Goal: Find specific page/section: Find specific page/section

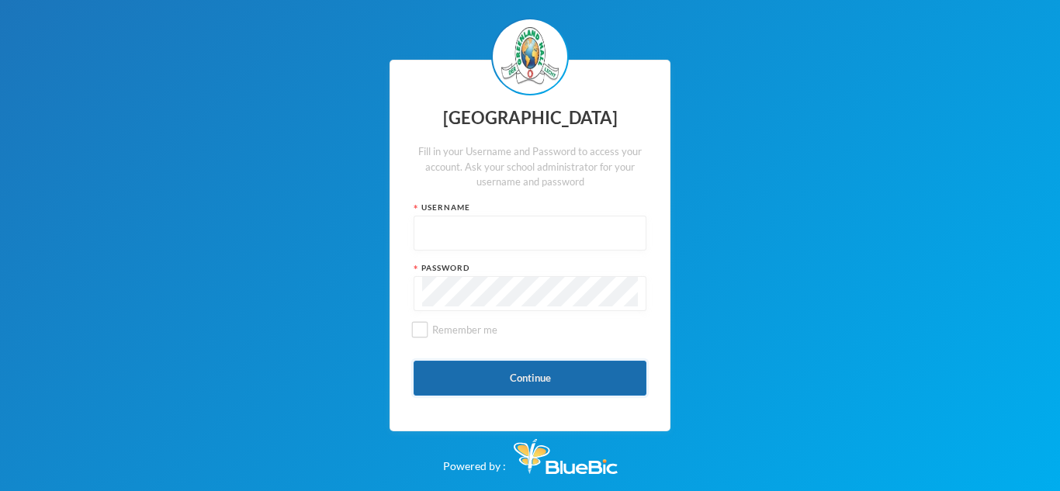
type input "Admin"
click at [548, 371] on button "Continue" at bounding box center [529, 378] width 233 height 35
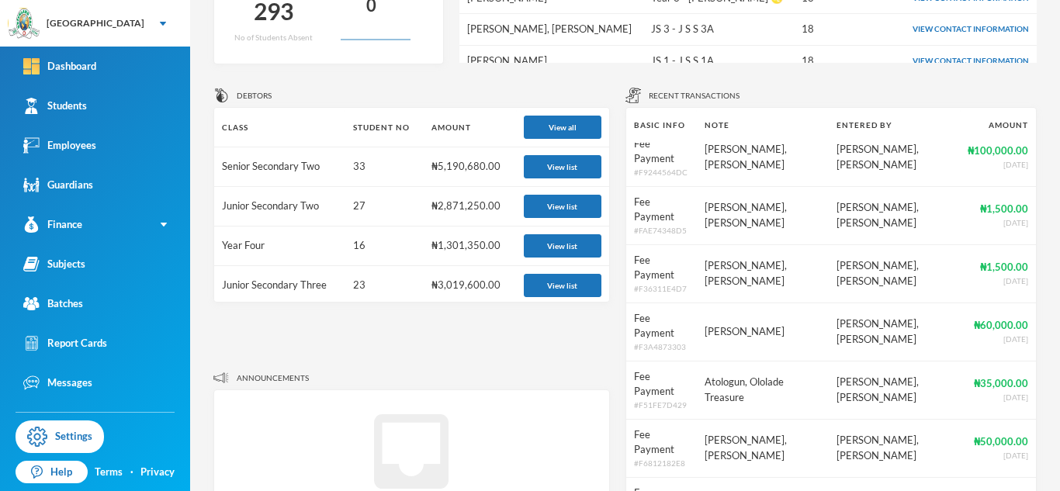
scroll to position [151, 0]
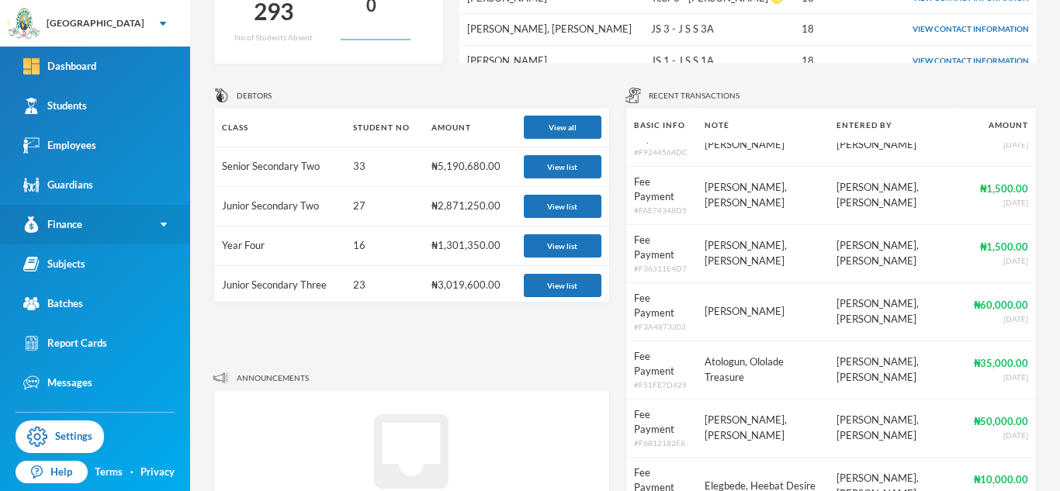
click at [162, 228] on link "Finance" at bounding box center [95, 225] width 190 height 40
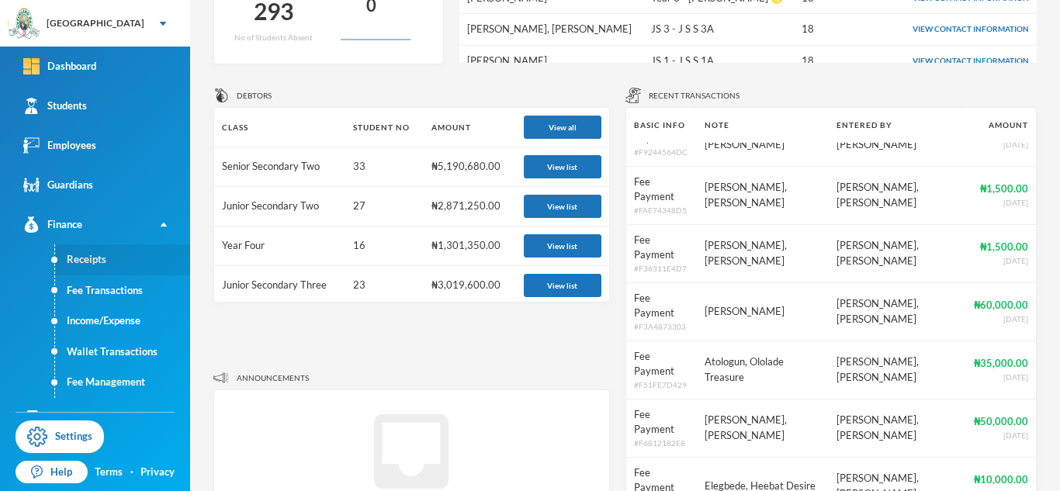
click at [104, 271] on link "Receipts" at bounding box center [122, 259] width 135 height 31
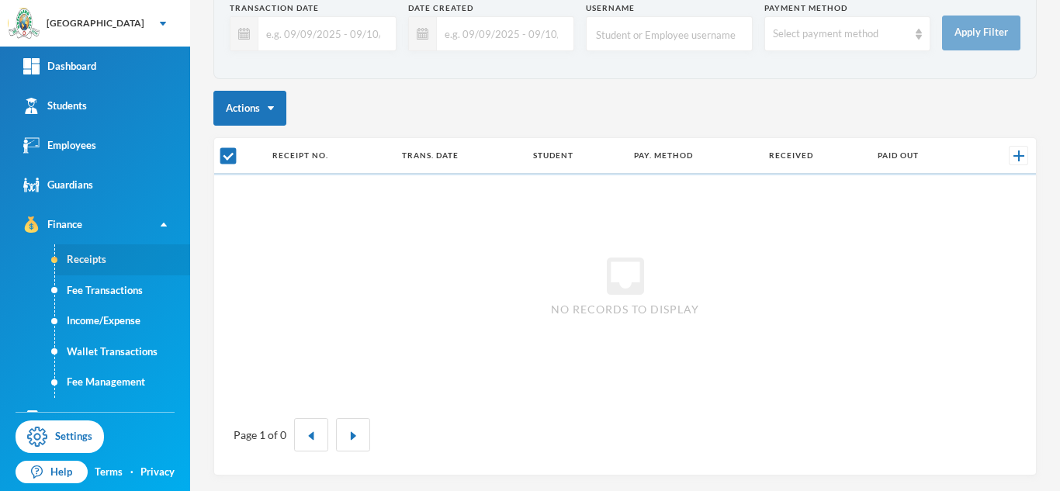
scroll to position [88, 0]
click at [917, 43] on div "Select payment method" at bounding box center [847, 33] width 167 height 35
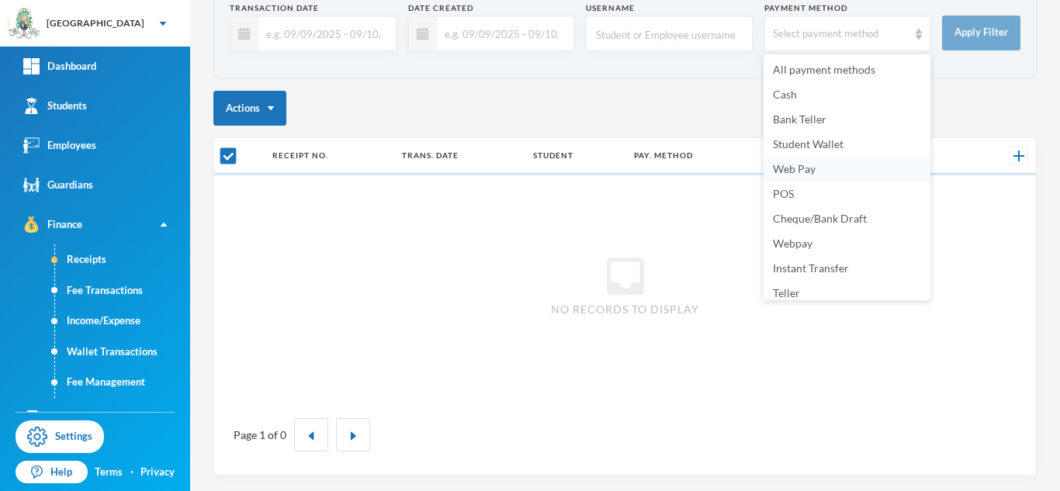
click at [785, 175] on span "Web Pay" at bounding box center [794, 168] width 43 height 13
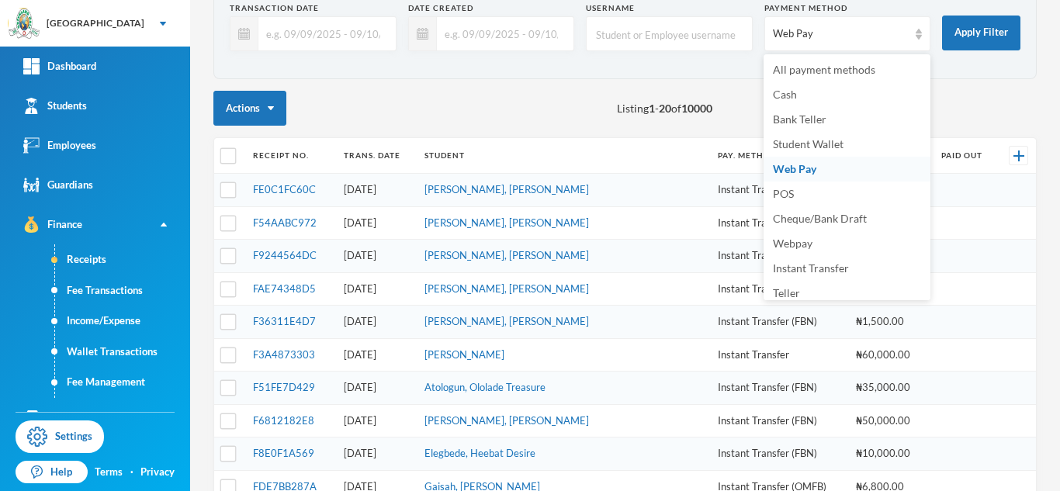
checkbox input "false"
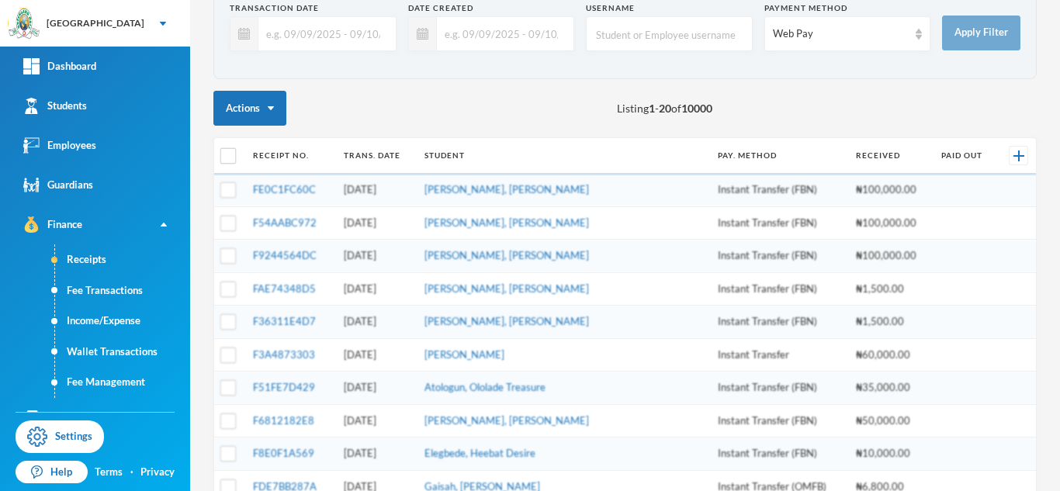
click at [291, 34] on input "text" at bounding box center [323, 33] width 130 height 35
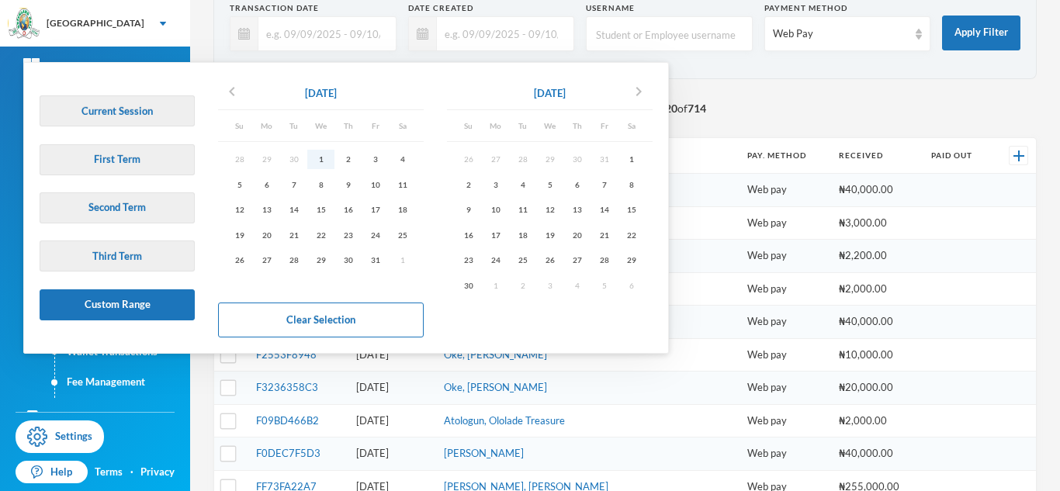
click at [325, 162] on div "1" at bounding box center [320, 159] width 27 height 19
click at [375, 262] on div "31" at bounding box center [375, 260] width 27 height 19
type input "[DATE] - [DATE]"
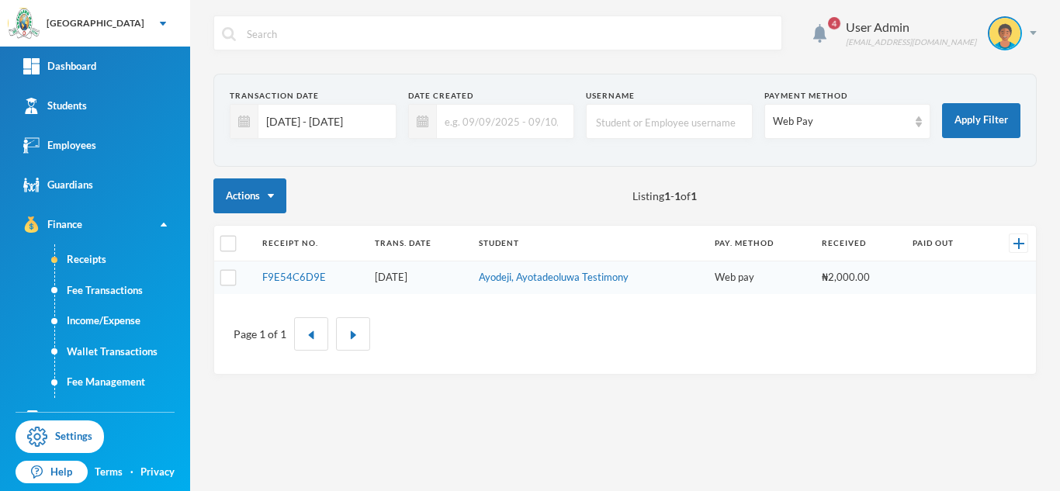
scroll to position [0, 0]
click at [127, 26] on div "[GEOGRAPHIC_DATA]" at bounding box center [95, 23] width 190 height 47
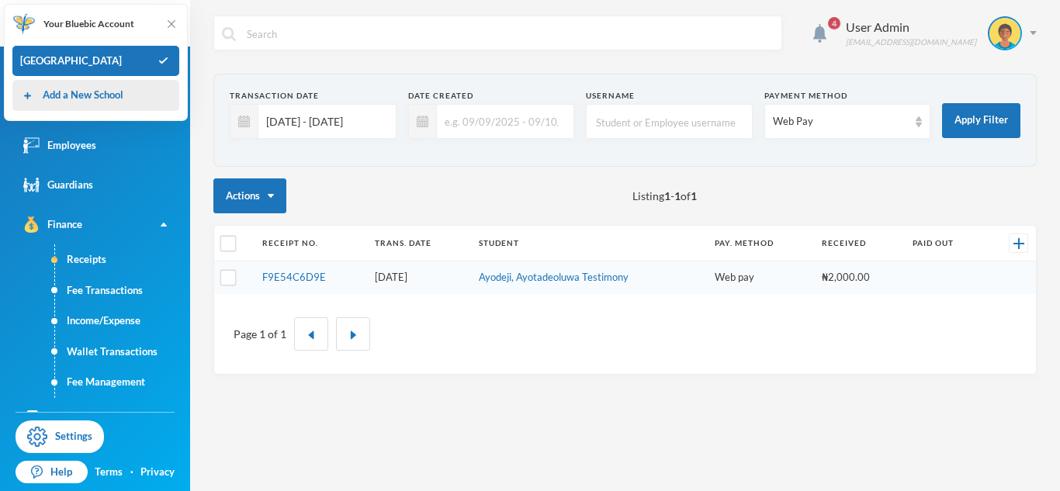
click at [114, 95] on link "Add a New School" at bounding box center [71, 96] width 103 height 16
